Goal: Information Seeking & Learning: Check status

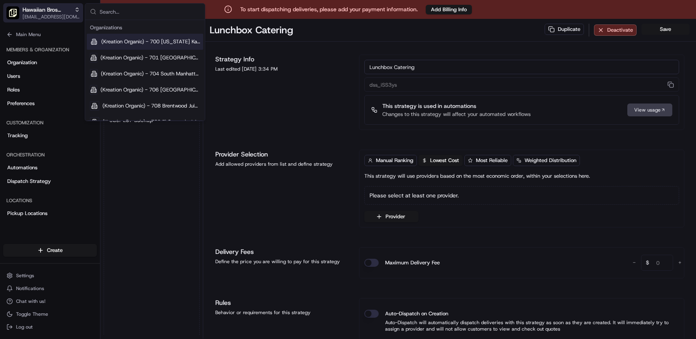
click at [75, 10] on icon "button" at bounding box center [77, 10] width 6 height 6
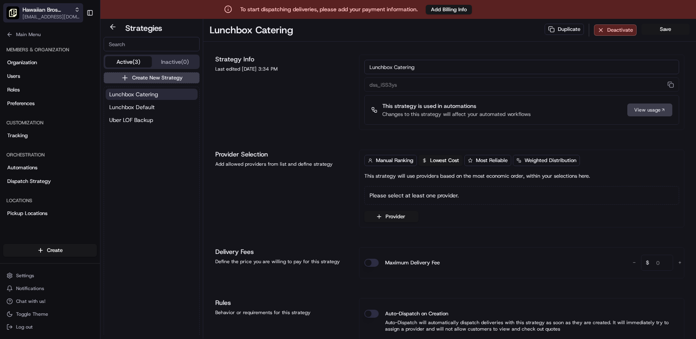
click at [71, 14] on span "[EMAIL_ADDRESS][DOMAIN_NAME]" at bounding box center [50, 17] width 57 height 6
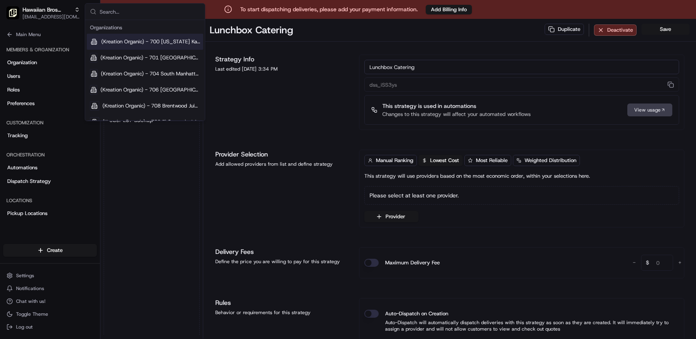
click at [107, 11] on input "text" at bounding box center [150, 12] width 100 height 16
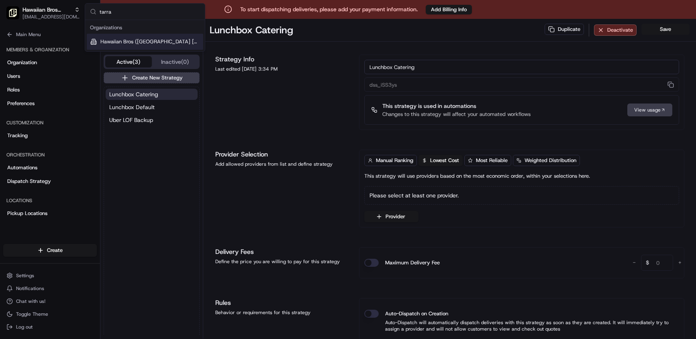
type input "tarra"
click at [116, 39] on span "Hawaiian Bros ([GEOGRAPHIC_DATA] [GEOGRAPHIC_DATA] Pkwy)" at bounding box center [150, 41] width 100 height 7
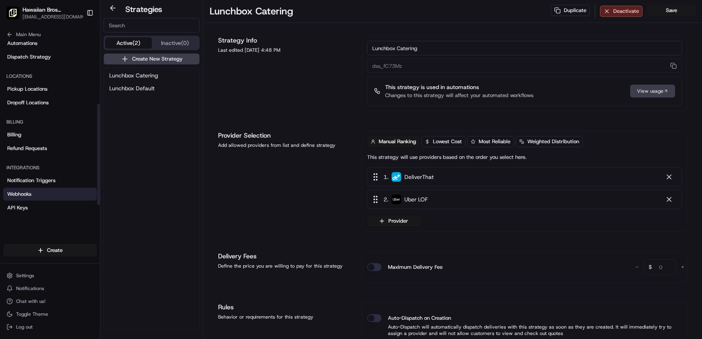
scroll to position [137, 0]
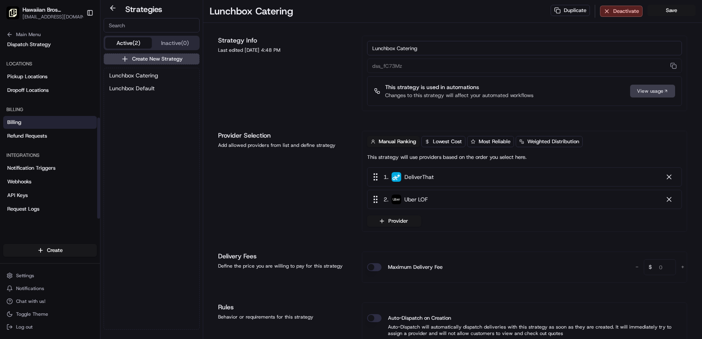
click at [32, 121] on link "Billing" at bounding box center [50, 122] width 94 height 13
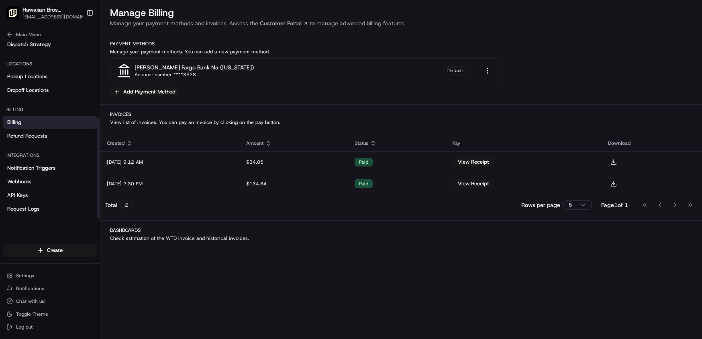
click at [63, 117] on link "Billing" at bounding box center [50, 122] width 94 height 13
click at [130, 237] on p "Check estimation of the WTD invoice and historical invoices." at bounding box center [401, 238] width 583 height 6
click at [125, 202] on div "2" at bounding box center [127, 205] width 12 height 9
click at [571, 206] on html "Hawaiian Bros ([GEOGRAPHIC_DATA] [GEOGRAPHIC_DATA] Pkwy) [EMAIL_ADDRESS][DOMAIN…" at bounding box center [351, 169] width 702 height 339
click at [430, 225] on div "Manage Billing Manage your payment methods and invoices. Access the Customer Po…" at bounding box center [401, 292] width 602 height 585
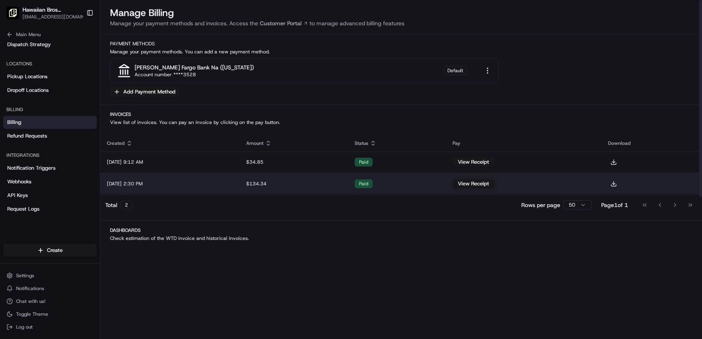
click at [178, 183] on td "[DATE] 2:30 PM" at bounding box center [169, 184] width 139 height 22
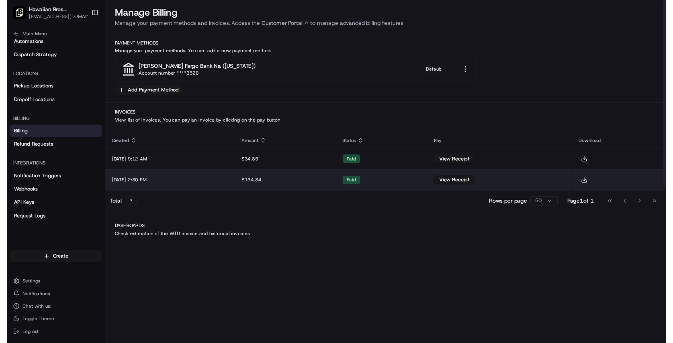
scroll to position [126, 0]
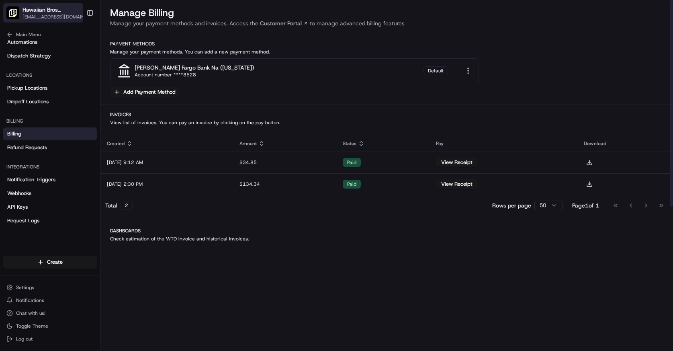
click at [48, 18] on span "[EMAIL_ADDRESS][DOMAIN_NAME]" at bounding box center [55, 17] width 66 height 6
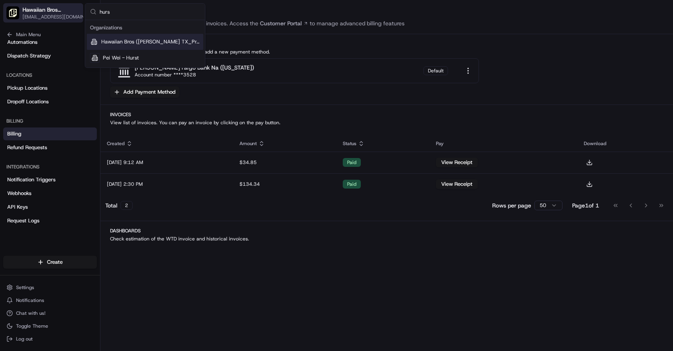
type input "[PERSON_NAME]"
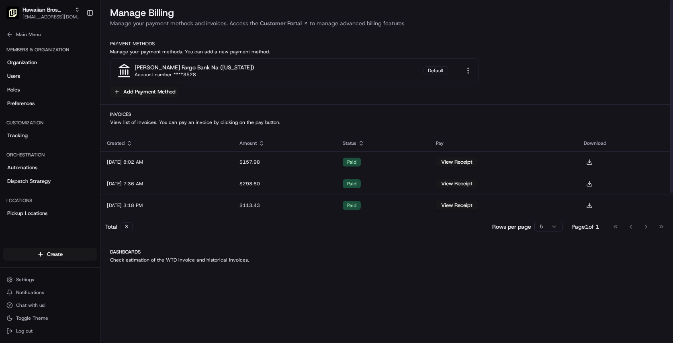
click at [551, 231] on html "Hawaiian Bros ([PERSON_NAME] TX_Precinct Line) [EMAIL_ADDRESS][DOMAIN_NAME] Tog…" at bounding box center [336, 171] width 673 height 343
click at [462, 242] on div at bounding box center [386, 242] width 572 height 0
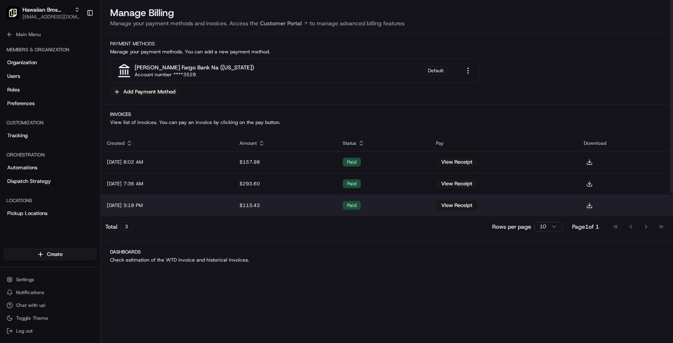
click at [308, 207] on div "$113.43" at bounding box center [284, 205] width 90 height 6
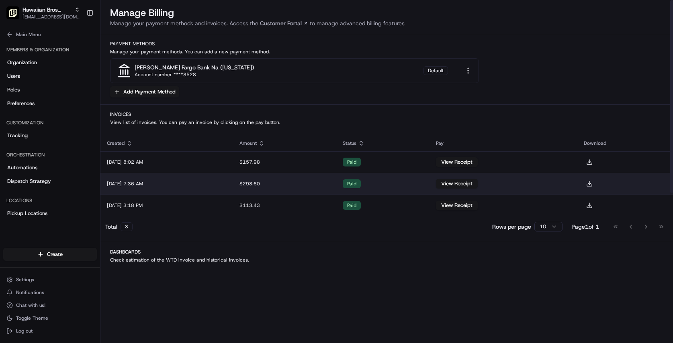
click at [135, 183] on td "[DATE] 7:36 AM" at bounding box center [166, 184] width 133 height 22
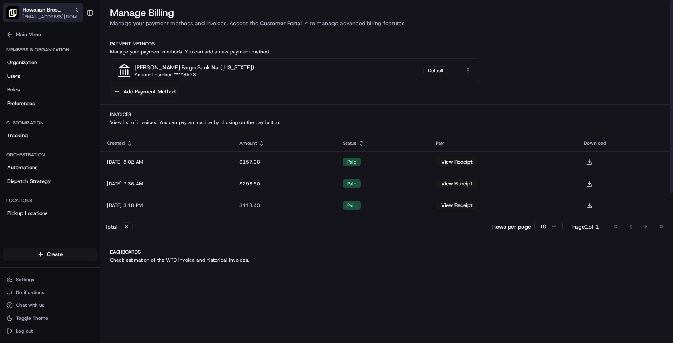
click at [42, 12] on span "Hawaiian Bros ([PERSON_NAME] TX_Precinct Line)" at bounding box center [46, 10] width 49 height 8
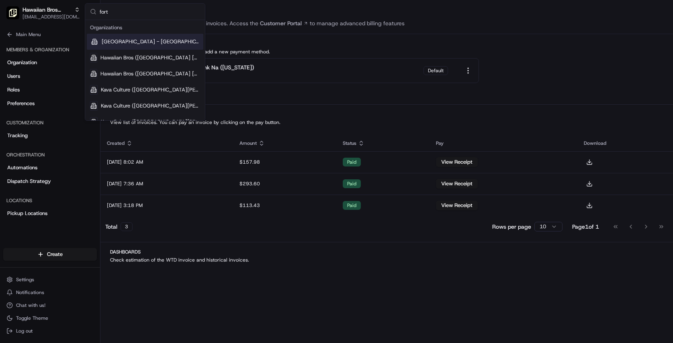
type input "fort"
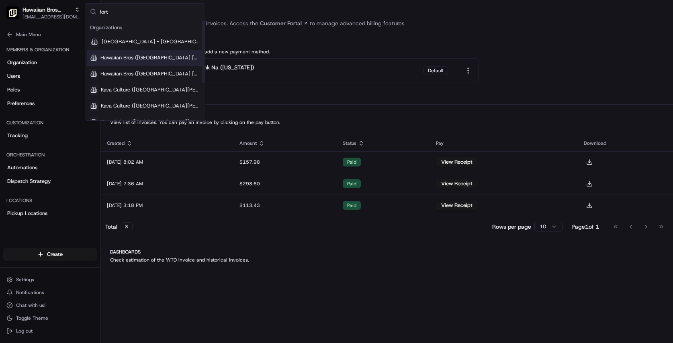
click at [170, 63] on div "Hawaiian Bros ([GEOGRAPHIC_DATA] [GEOGRAPHIC_DATA] [PERSON_NAME])" at bounding box center [145, 58] width 117 height 16
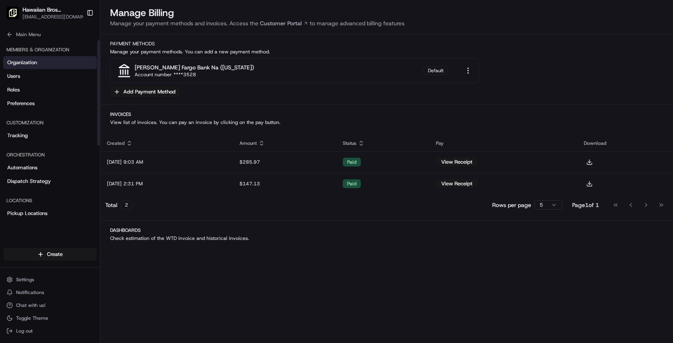
click at [49, 57] on link "Organization" at bounding box center [50, 62] width 94 height 13
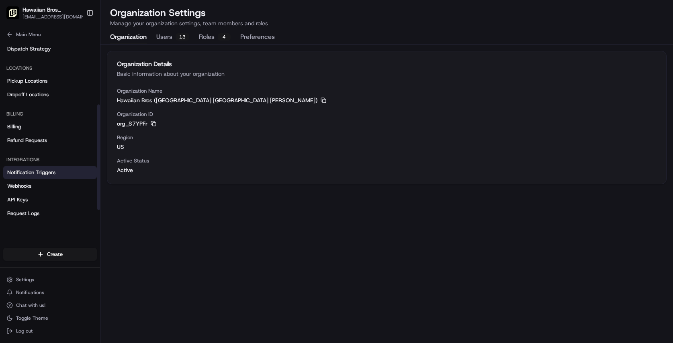
scroll to position [133, 0]
click at [31, 124] on link "Billing" at bounding box center [50, 126] width 94 height 13
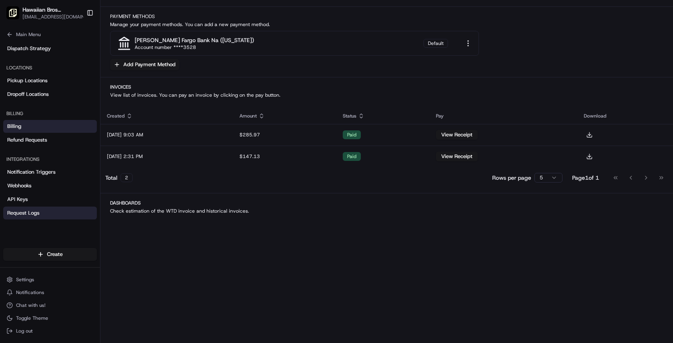
scroll to position [20, 0]
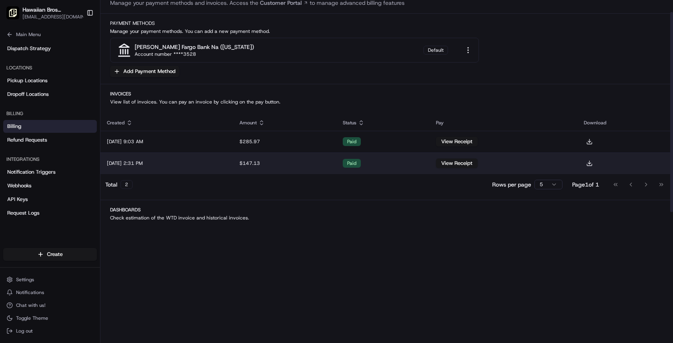
click at [233, 169] on td "[DATE] 2:31 PM" at bounding box center [166, 164] width 133 height 22
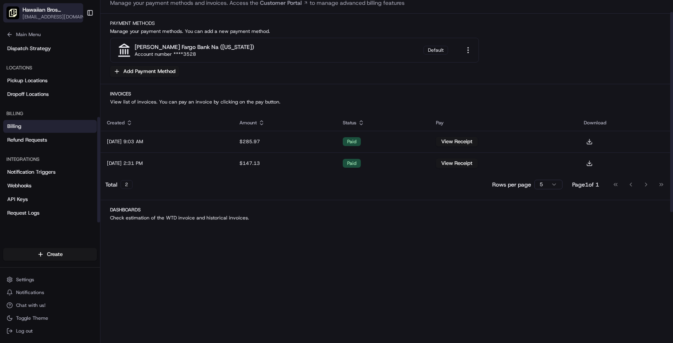
click at [26, 14] on span "[EMAIL_ADDRESS][DOMAIN_NAME]" at bounding box center [55, 17] width 66 height 6
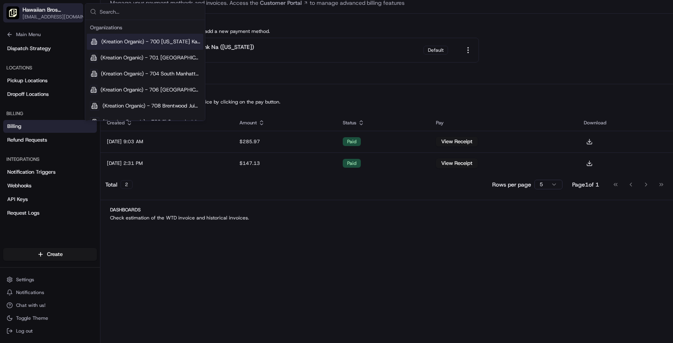
click at [29, 15] on span "[EMAIL_ADDRESS][DOMAIN_NAME]" at bounding box center [55, 17] width 66 height 6
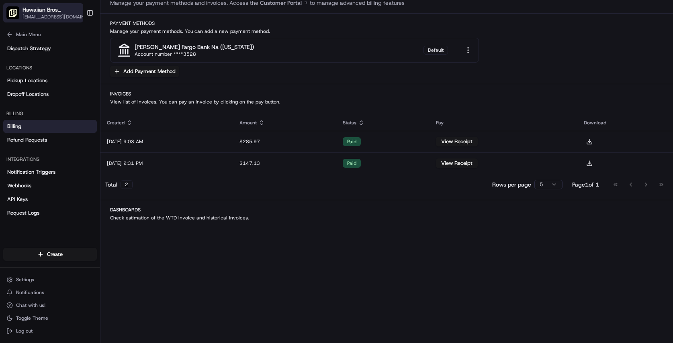
click at [29, 15] on span "[EMAIL_ADDRESS][DOMAIN_NAME]" at bounding box center [55, 17] width 66 height 6
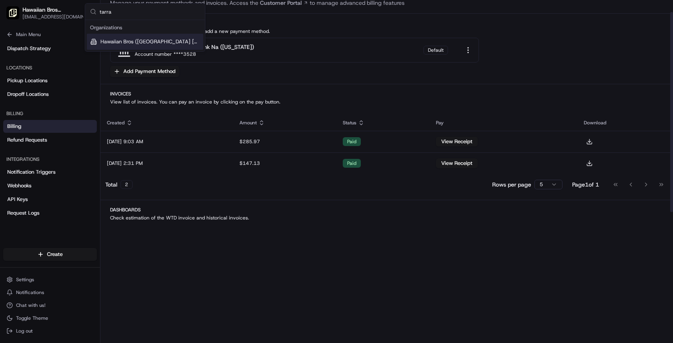
type input "tarra"
click at [130, 41] on span "Hawaiian Bros ([GEOGRAPHIC_DATA] [GEOGRAPHIC_DATA] Pkwy)" at bounding box center [150, 41] width 100 height 7
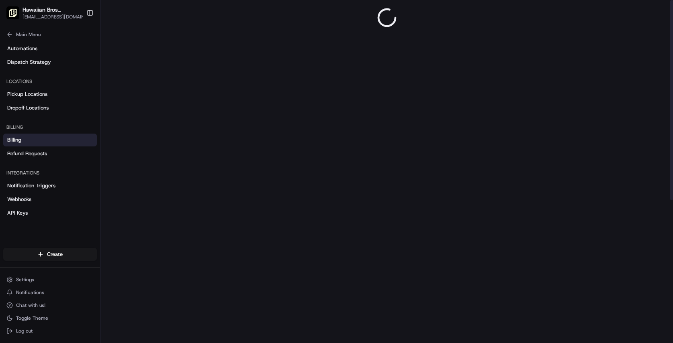
scroll to position [133, 0]
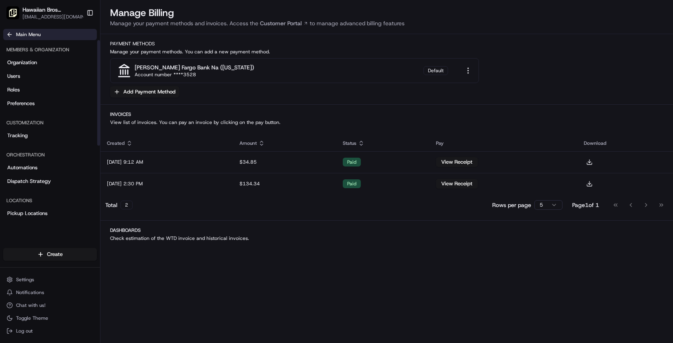
click at [17, 33] on span "Main Menu" at bounding box center [28, 34] width 25 height 6
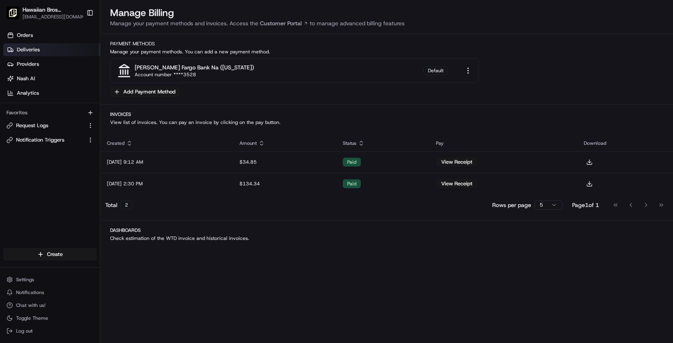
click at [31, 46] on span "Deliveries" at bounding box center [28, 49] width 23 height 7
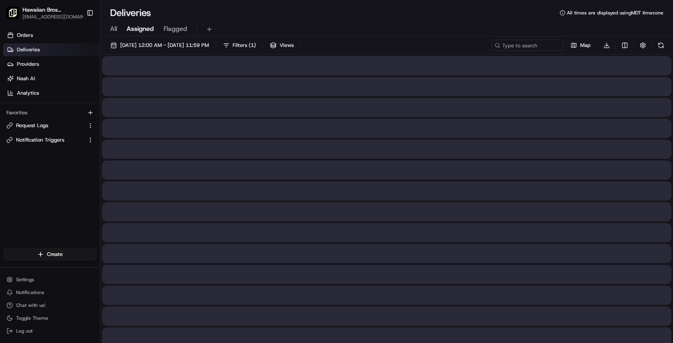
click at [116, 27] on span "All" at bounding box center [113, 29] width 7 height 10
click at [150, 48] on span "[DATE] 12:00 AM - [DATE] 11:59 PM" at bounding box center [164, 45] width 89 height 7
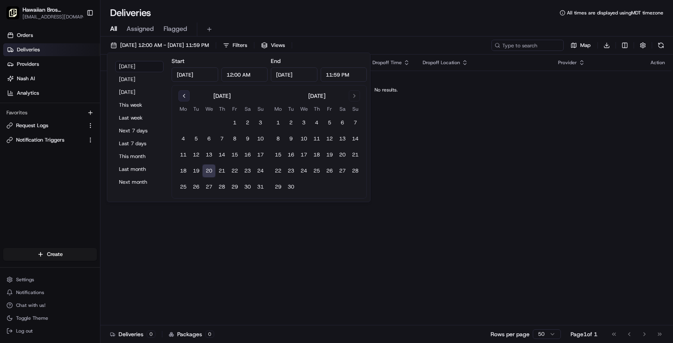
click at [184, 96] on button "Go to previous month" at bounding box center [183, 95] width 11 height 11
click at [183, 170] on button "21" at bounding box center [183, 171] width 13 height 13
type input "[DATE]"
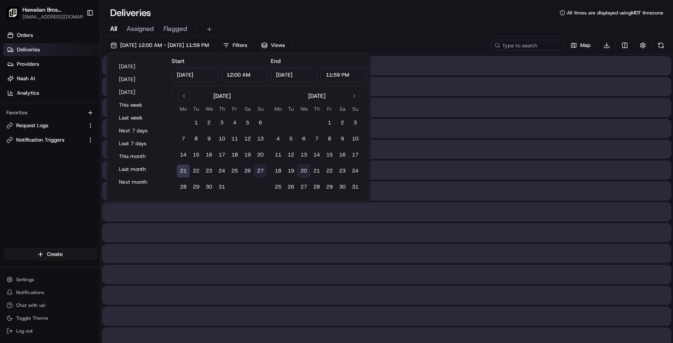
click at [261, 171] on button "27" at bounding box center [260, 171] width 13 height 13
type input "[DATE]"
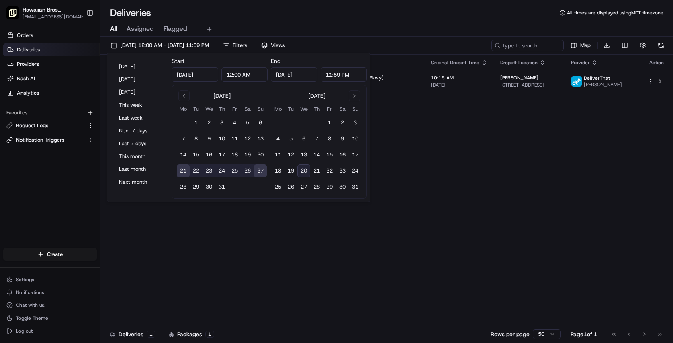
click at [217, 7] on div "Deliveries All times are displayed using MDT timezone" at bounding box center [386, 12] width 572 height 13
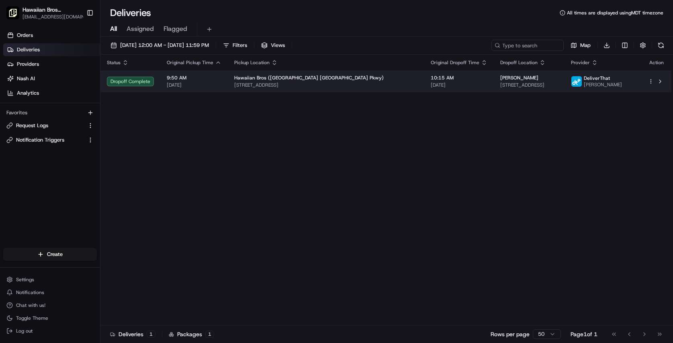
click at [431, 83] on span "[DATE]" at bounding box center [459, 85] width 57 height 6
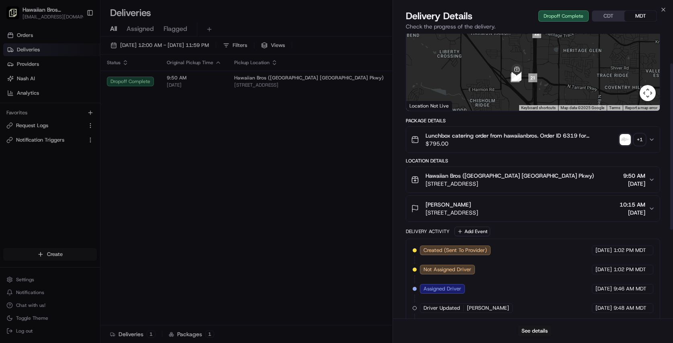
scroll to position [75, 0]
click at [534, 335] on button "See details" at bounding box center [534, 331] width 33 height 11
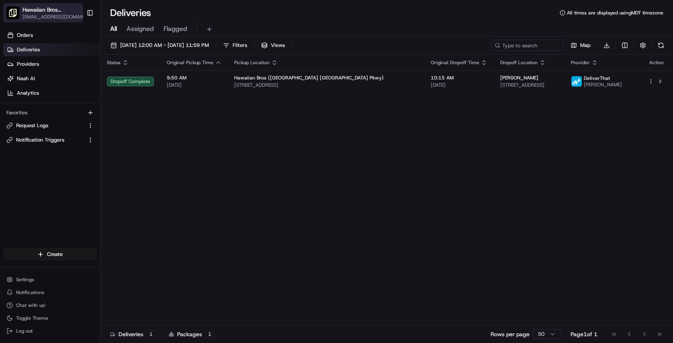
click at [61, 18] on span "[EMAIL_ADDRESS][DOMAIN_NAME]" at bounding box center [55, 17] width 66 height 6
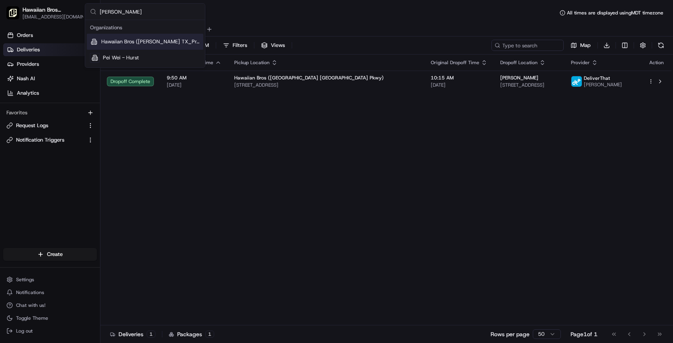
type input "[PERSON_NAME]"
click at [127, 41] on span "Hawaiian Bros ([PERSON_NAME] TX_Precinct Line)" at bounding box center [150, 41] width 99 height 7
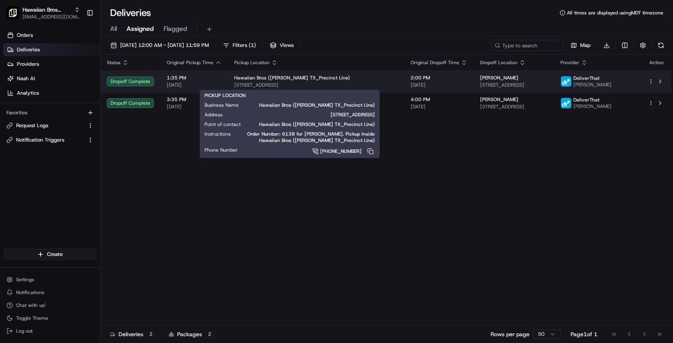
click at [274, 80] on span "Hawaiian Bros ([PERSON_NAME] TX_Precinct Line)" at bounding box center [292, 78] width 116 height 6
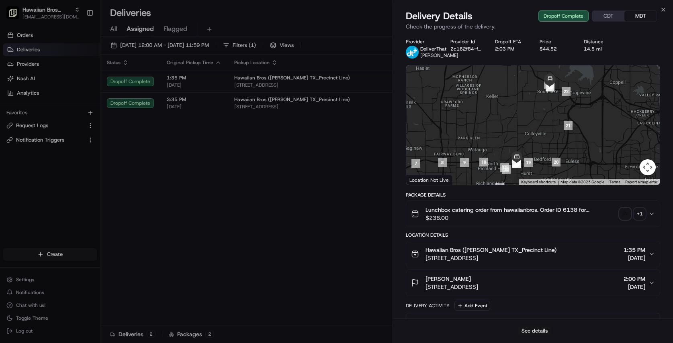
click at [532, 334] on button "See details" at bounding box center [534, 331] width 33 height 11
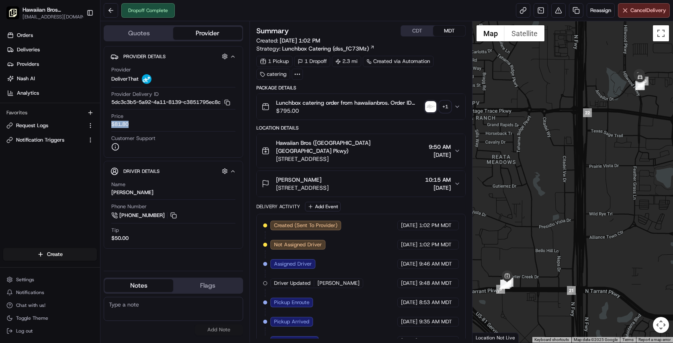
drag, startPoint x: 112, startPoint y: 126, endPoint x: 159, endPoint y: 126, distance: 47.0
click at [159, 126] on div "Price $81.80" at bounding box center [173, 120] width 124 height 15
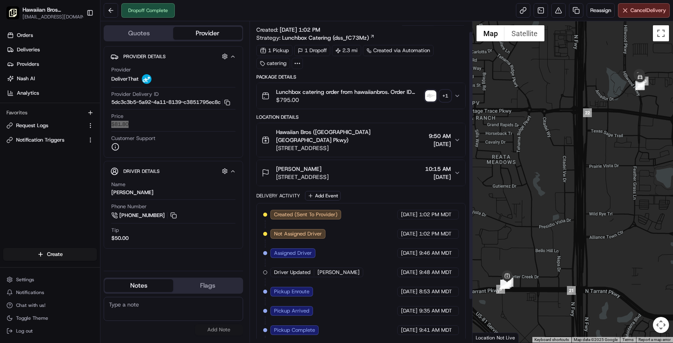
scroll to position [12, 0]
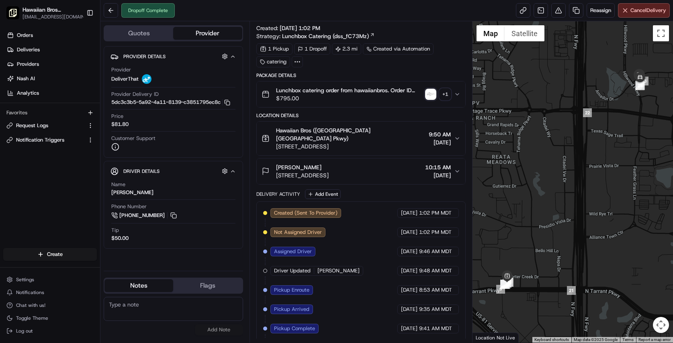
click at [295, 64] on icon at bounding box center [297, 61] width 7 height 7
click at [320, 63] on div "1 Pickup 1 Dropoff 2.3 mi Created via Automation catering" at bounding box center [361, 55] width 210 height 24
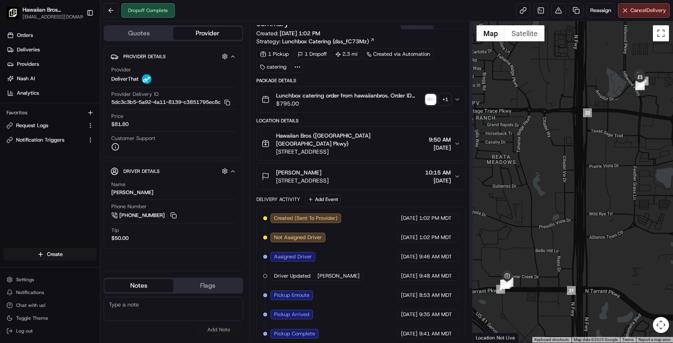
scroll to position [0, 0]
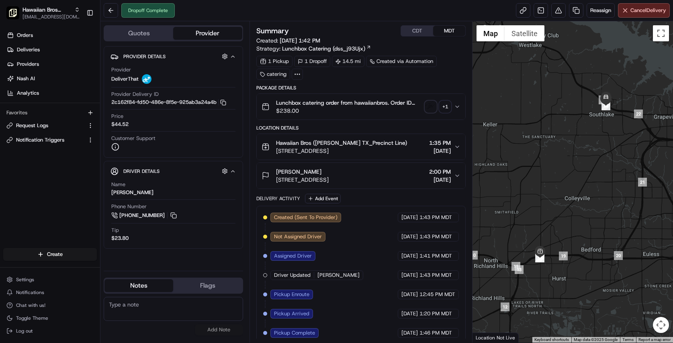
click at [135, 35] on button "Quotes" at bounding box center [138, 33] width 69 height 13
click at [207, 35] on button "Provider" at bounding box center [207, 33] width 69 height 13
click at [323, 110] on span "$238.00" at bounding box center [349, 111] width 146 height 8
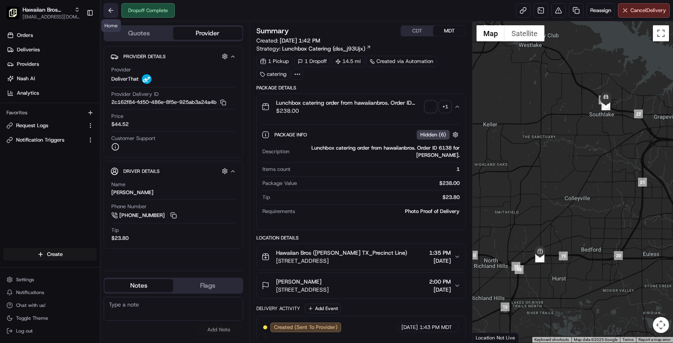
click at [108, 12] on button at bounding box center [111, 10] width 14 height 14
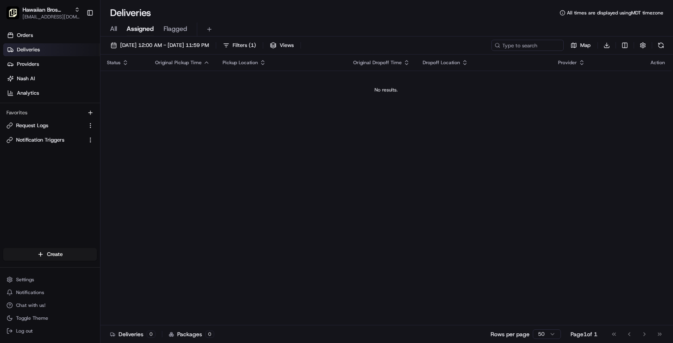
click at [117, 32] on span "All" at bounding box center [113, 29] width 7 height 10
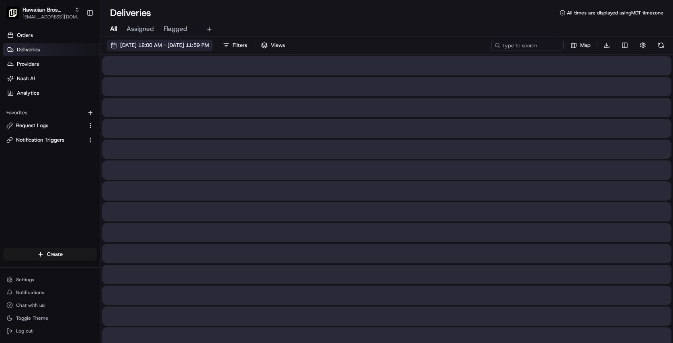
click at [146, 46] on span "[DATE] 12:00 AM - [DATE] 11:59 PM" at bounding box center [164, 45] width 89 height 7
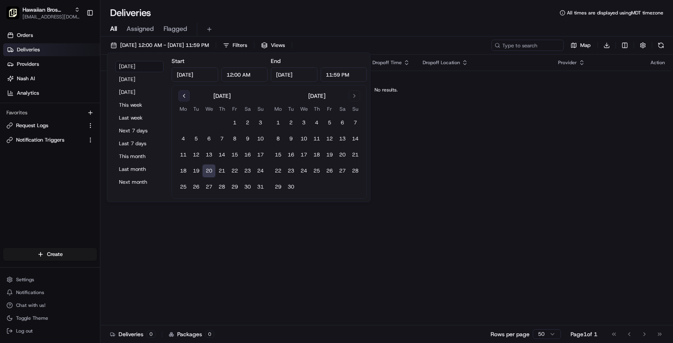
click at [187, 98] on button "Go to previous month" at bounding box center [183, 95] width 11 height 11
click at [187, 172] on button "21" at bounding box center [183, 171] width 13 height 13
type input "[DATE]"
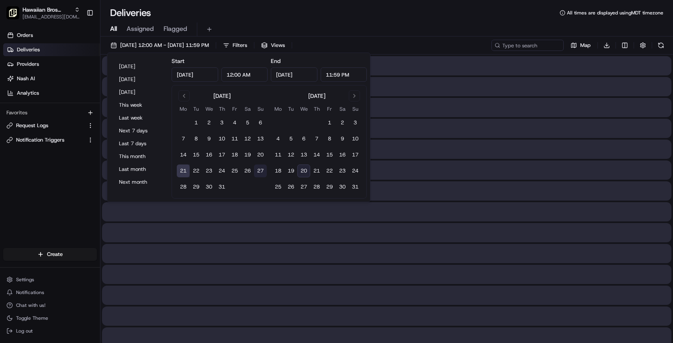
click at [259, 170] on button "27" at bounding box center [260, 171] width 13 height 13
type input "[DATE]"
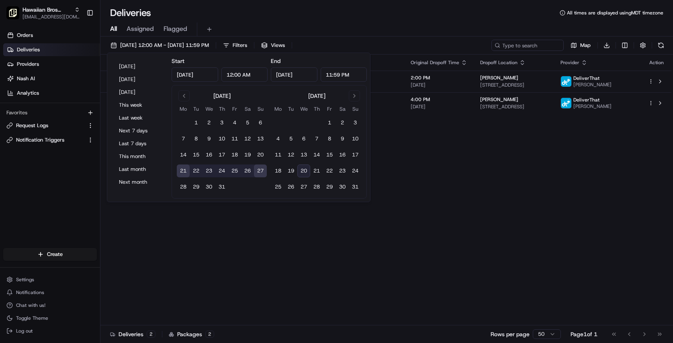
click at [268, 6] on div "Deliveries All times are displayed using MDT timezone" at bounding box center [386, 12] width 572 height 13
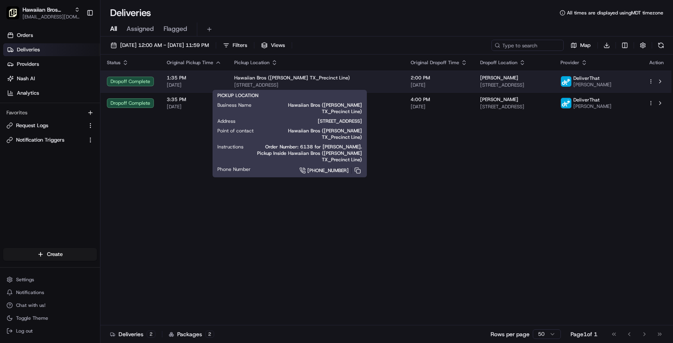
click at [263, 78] on span "Hawaiian Bros ([PERSON_NAME] TX_Precinct Line)" at bounding box center [292, 78] width 116 height 6
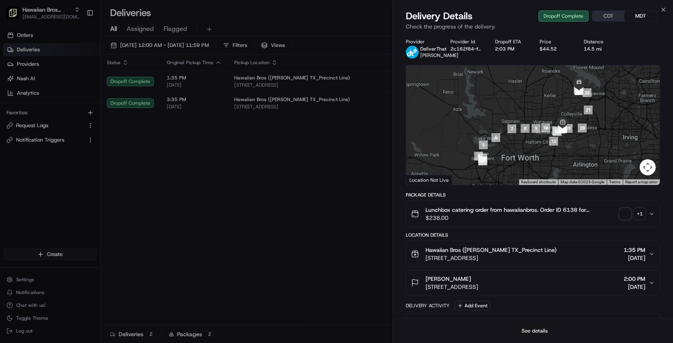
click at [536, 331] on button "See details" at bounding box center [534, 331] width 33 height 11
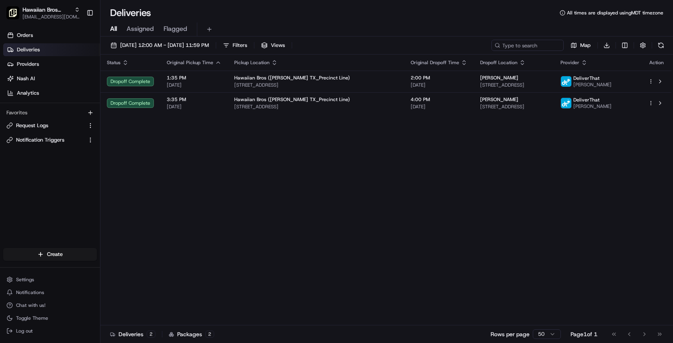
drag, startPoint x: 213, startPoint y: 163, endPoint x: 227, endPoint y: 126, distance: 39.5
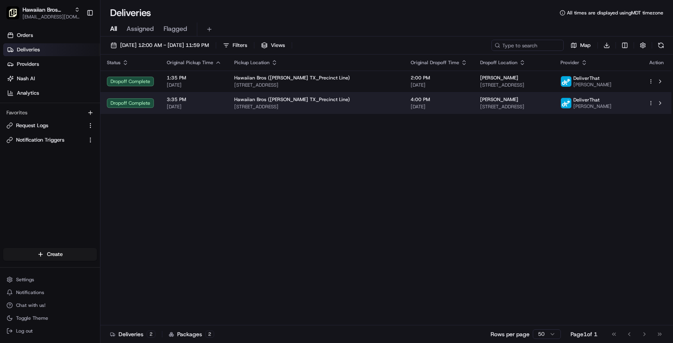
click at [234, 106] on span "[STREET_ADDRESS]" at bounding box center [316, 107] width 164 height 6
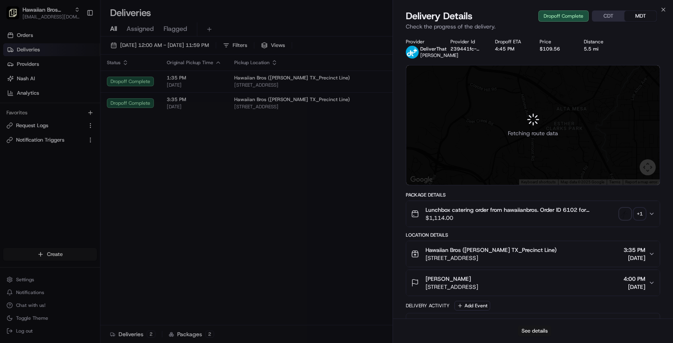
click at [525, 329] on button "See details" at bounding box center [534, 331] width 33 height 11
